Goal: Check status: Check status

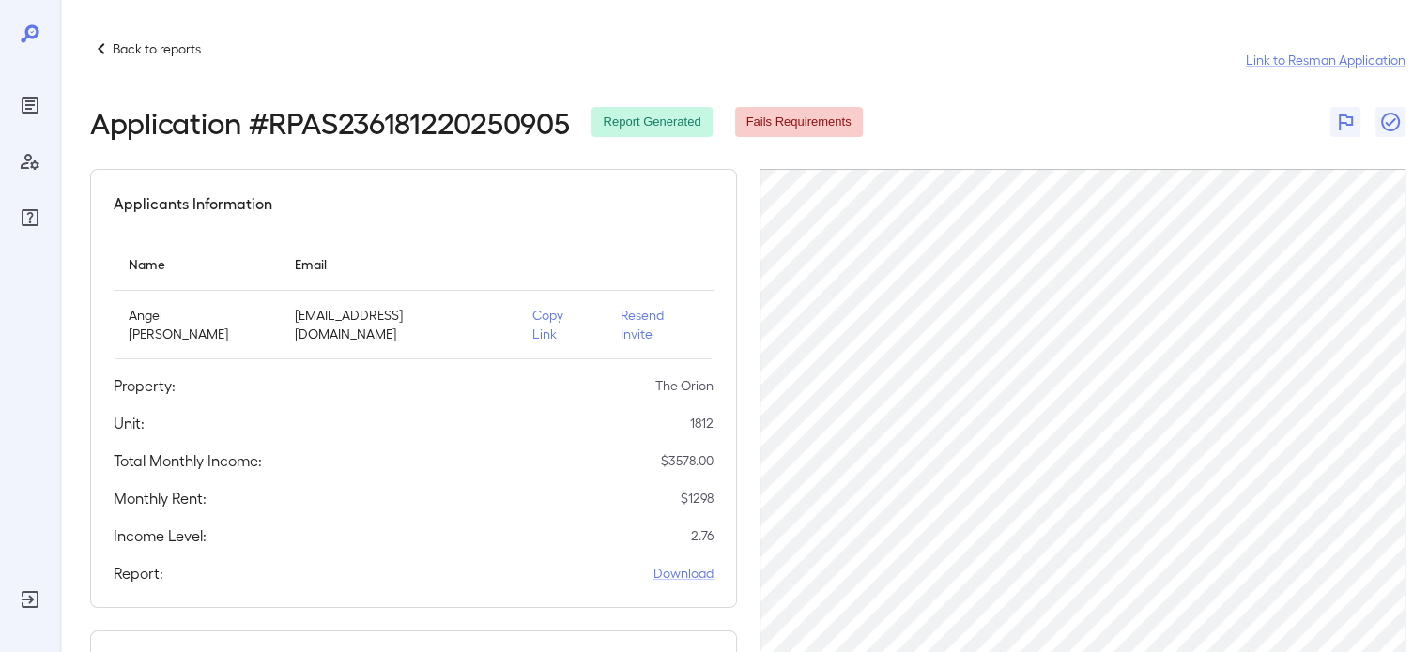
click at [116, 45] on p "Back to reports" at bounding box center [157, 48] width 88 height 19
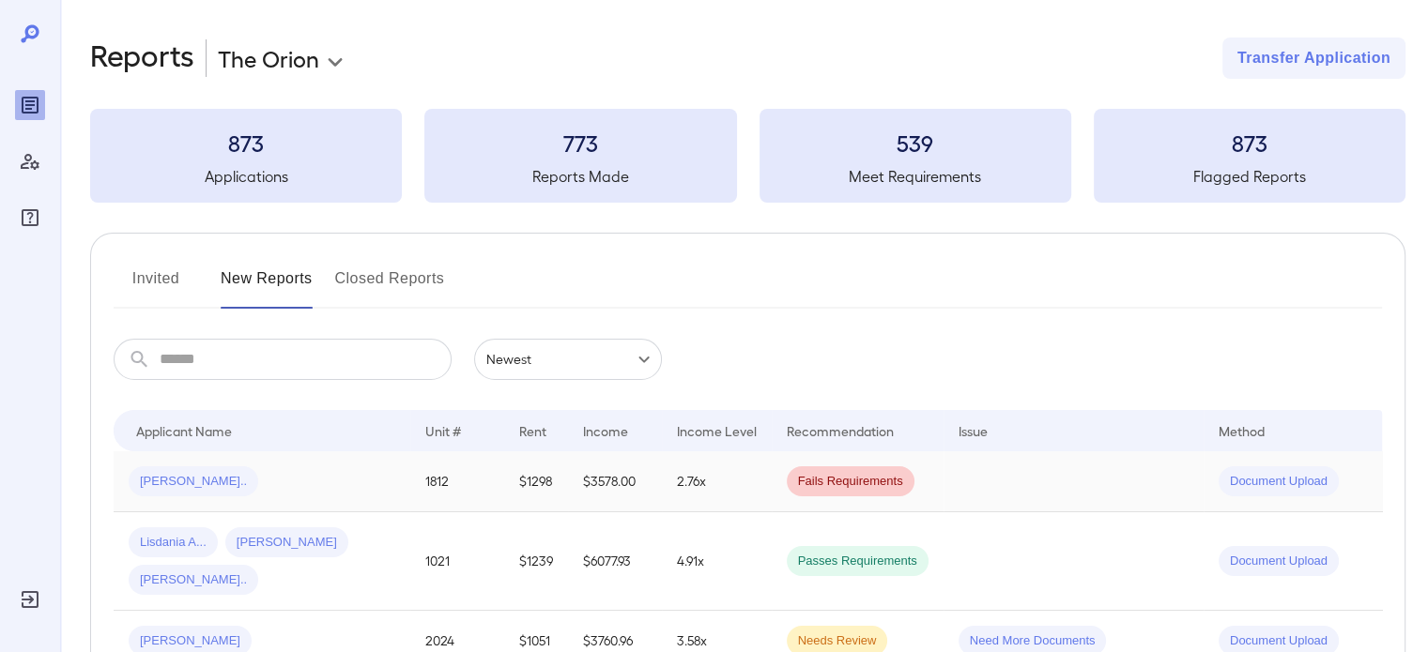
click at [413, 489] on td "1812" at bounding box center [457, 481] width 94 height 61
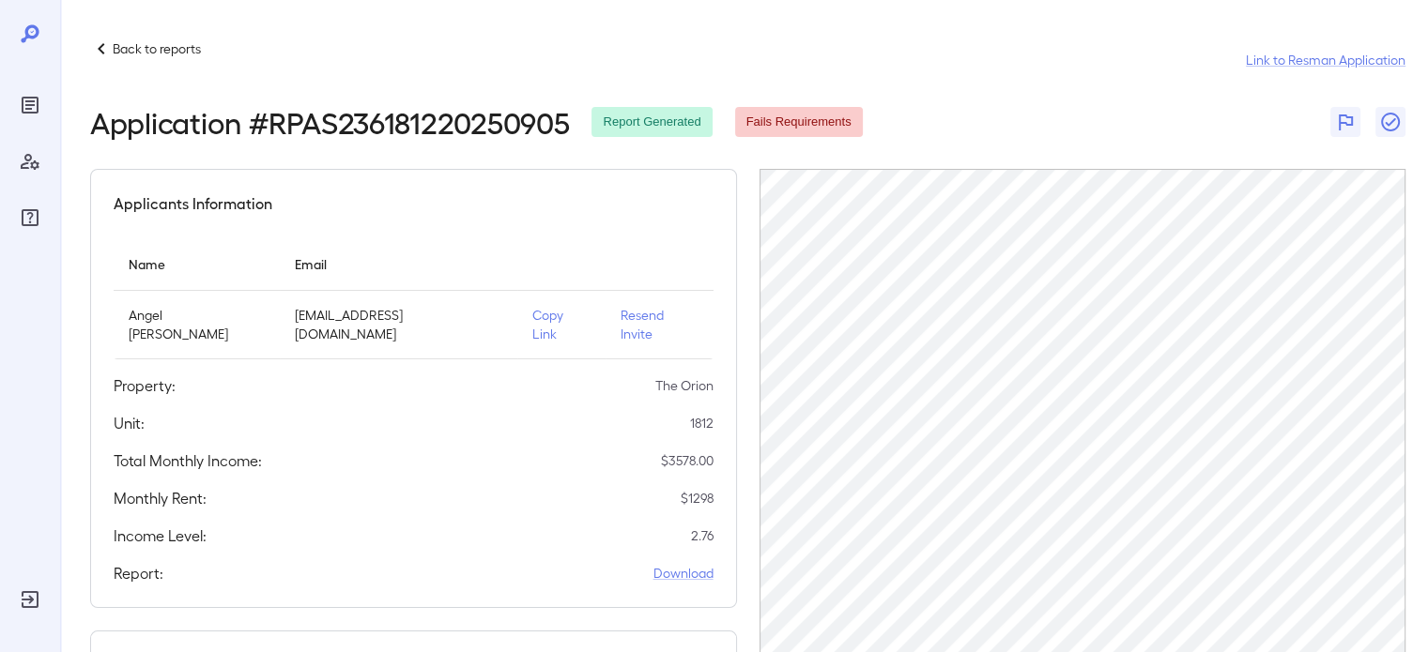
click at [130, 50] on p "Back to reports" at bounding box center [157, 48] width 88 height 19
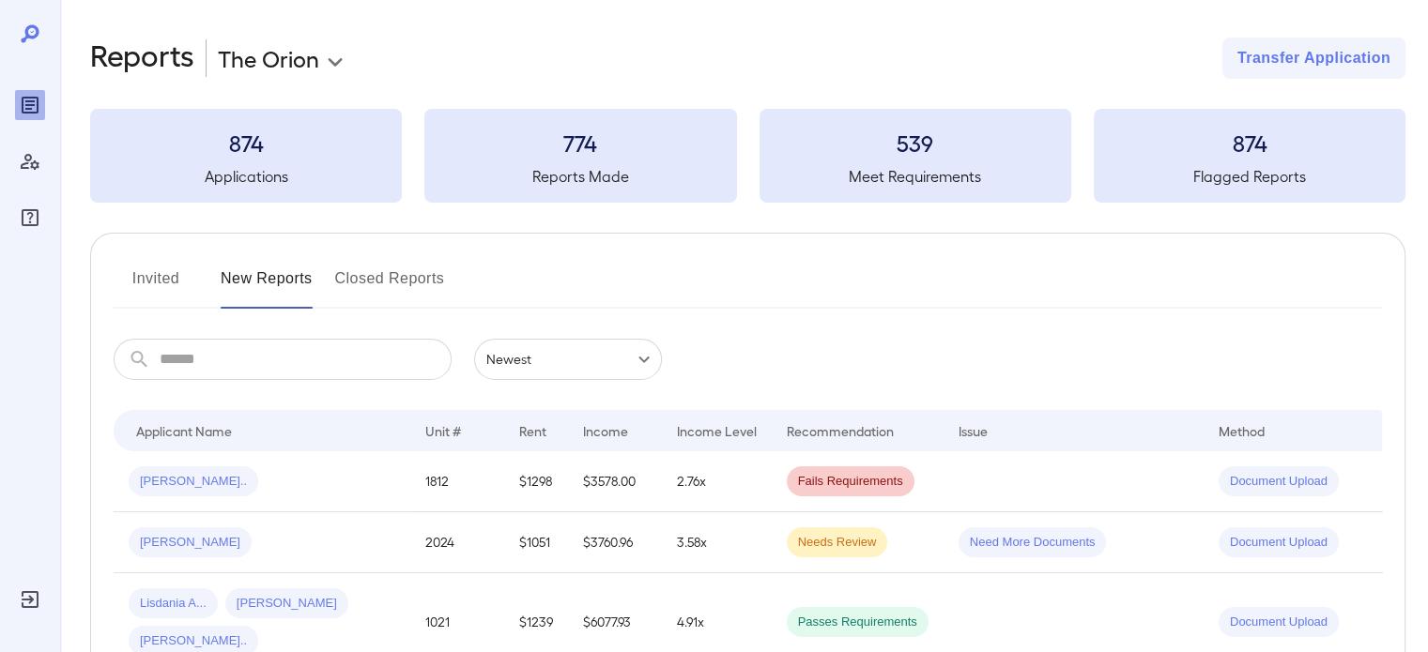
click at [176, 281] on button "Invited" at bounding box center [156, 286] width 84 height 45
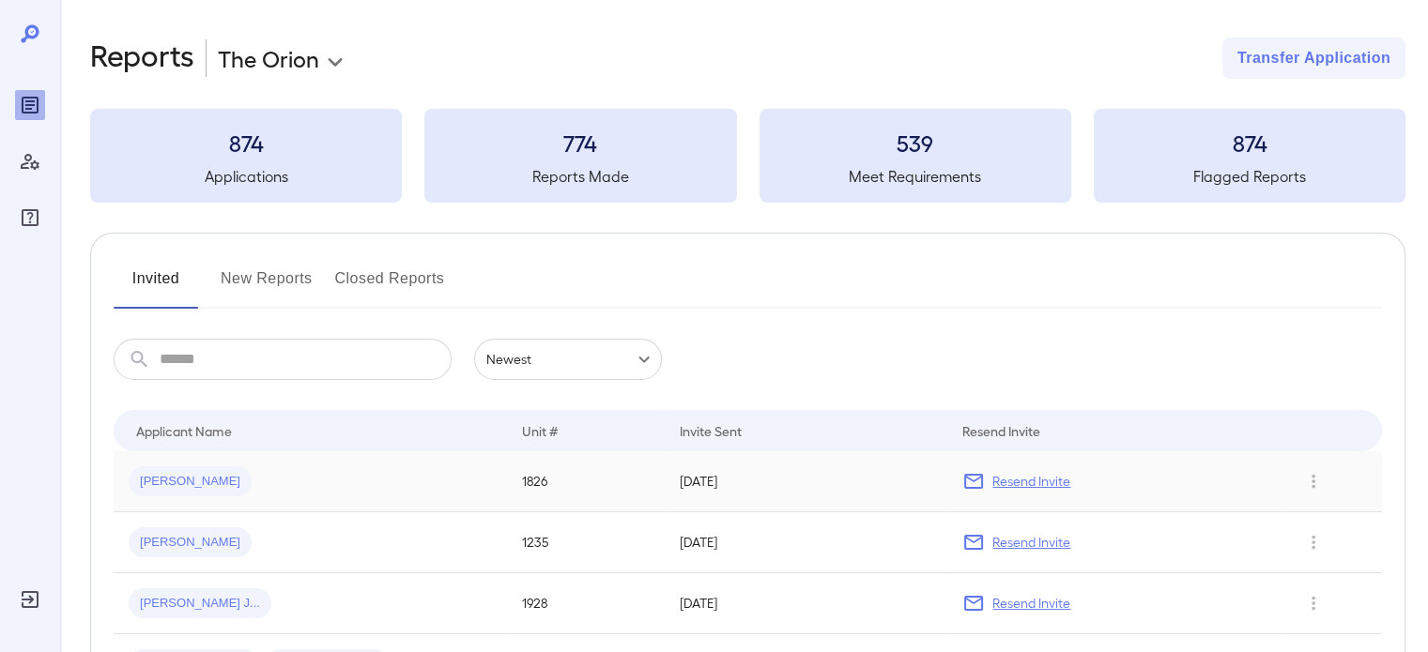
click at [234, 472] on div "[PERSON_NAME]" at bounding box center [310, 482] width 363 height 30
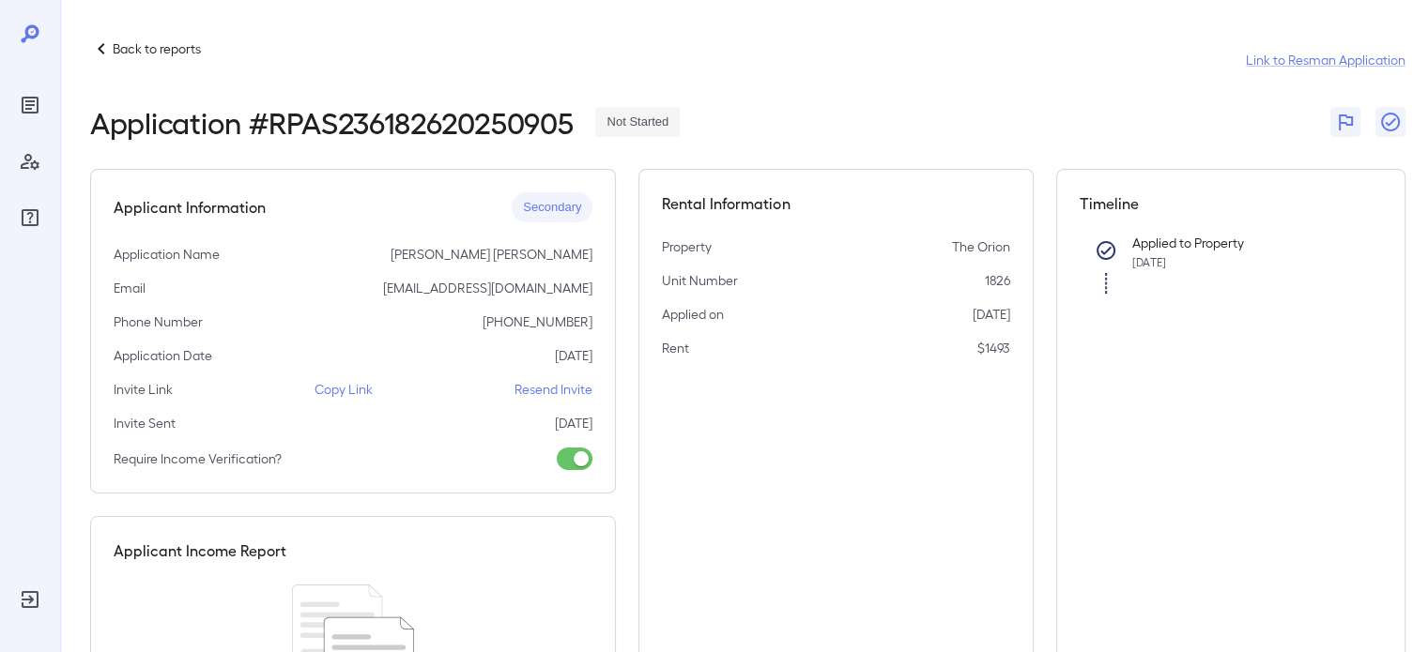
click at [125, 63] on div "Back to reports Link to Resman Application" at bounding box center [747, 60] width 1315 height 45
click at [101, 44] on icon at bounding box center [101, 49] width 23 height 23
